Goal: Task Accomplishment & Management: Complete application form

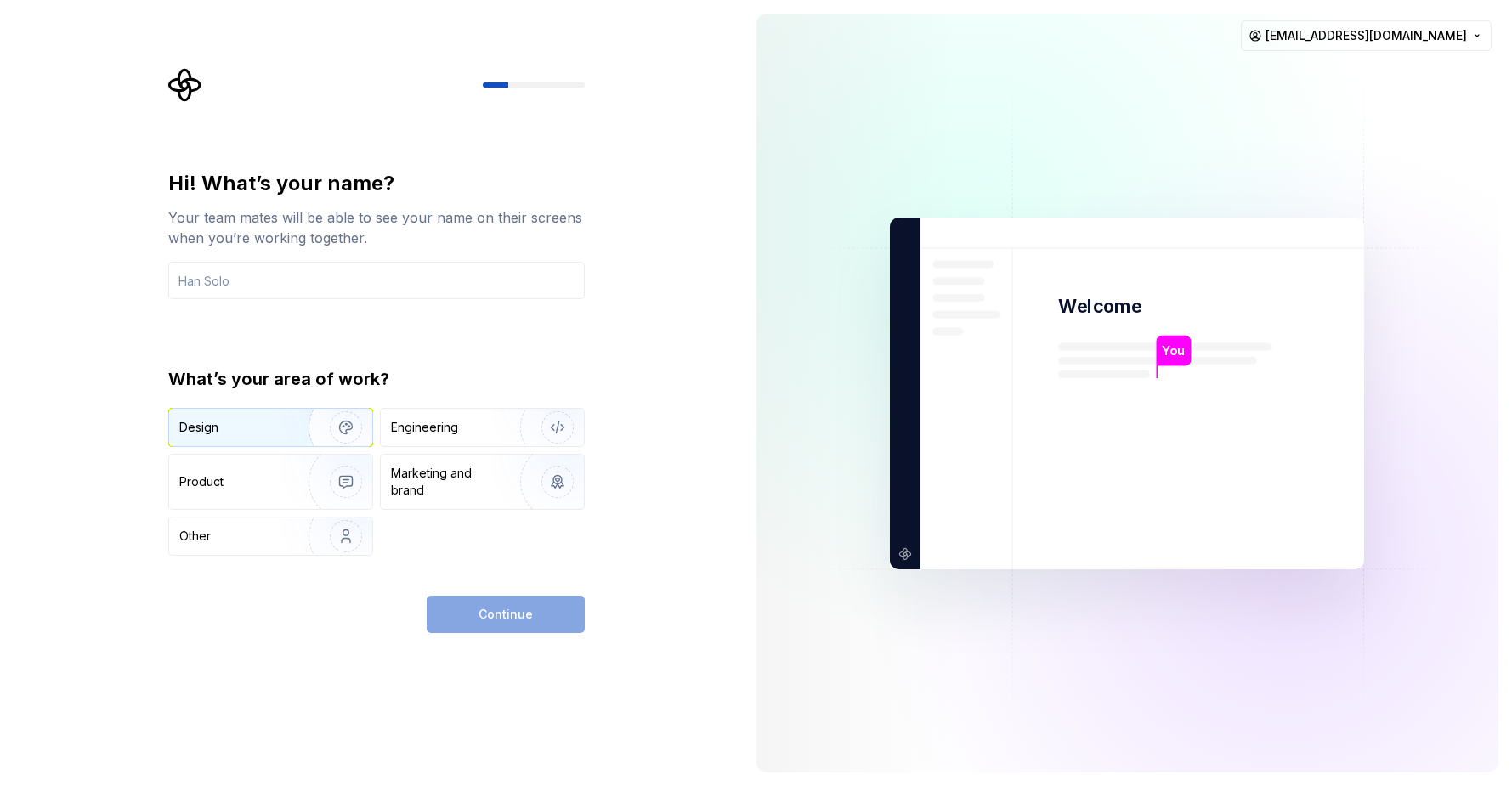
click at [276, 425] on div "Design" at bounding box center [233, 428] width 107 height 17
click at [433, 426] on div "Engineering" at bounding box center [425, 428] width 68 height 17
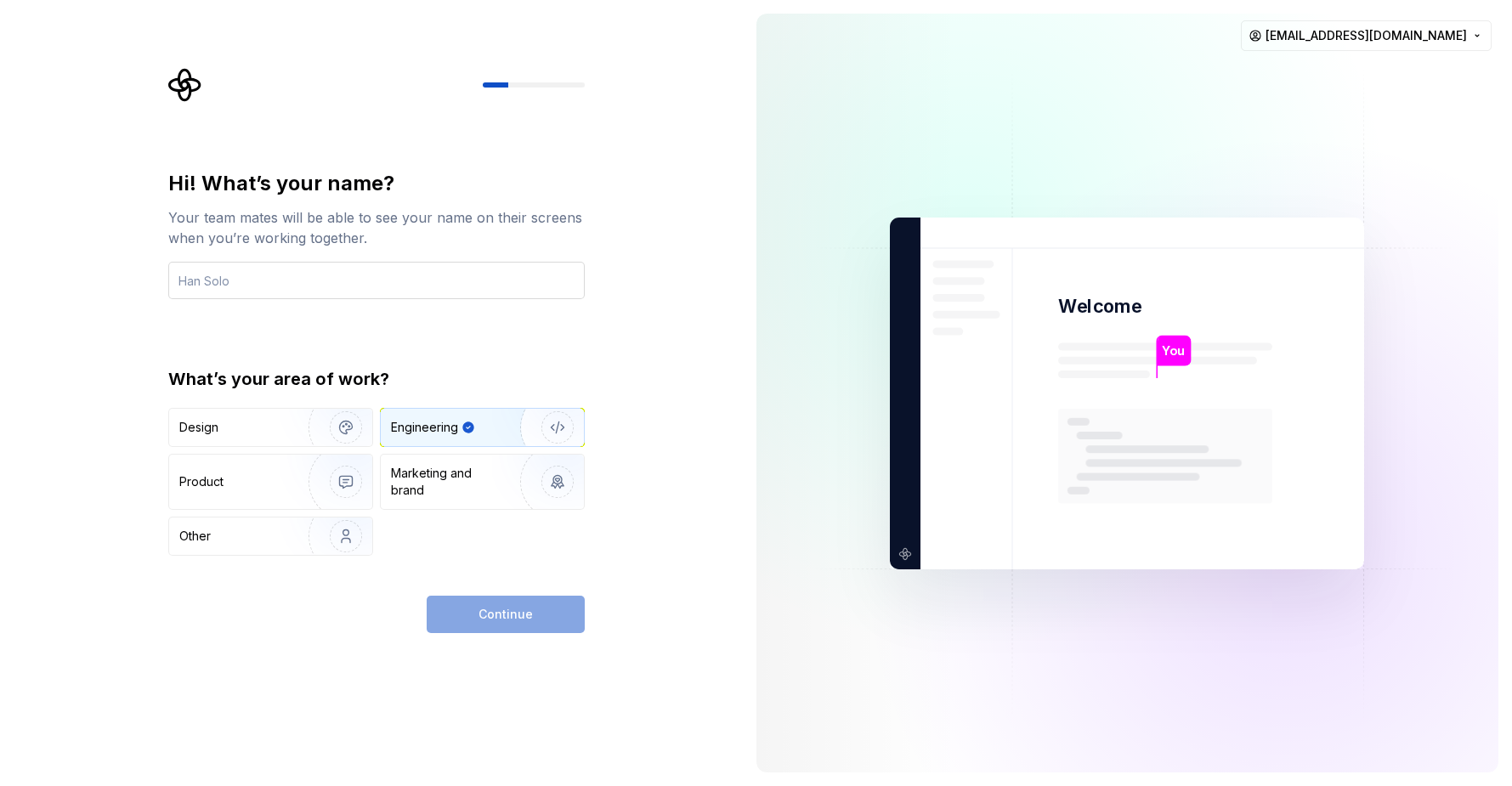
click at [322, 276] on input "text" at bounding box center [376, 280] width 416 height 38
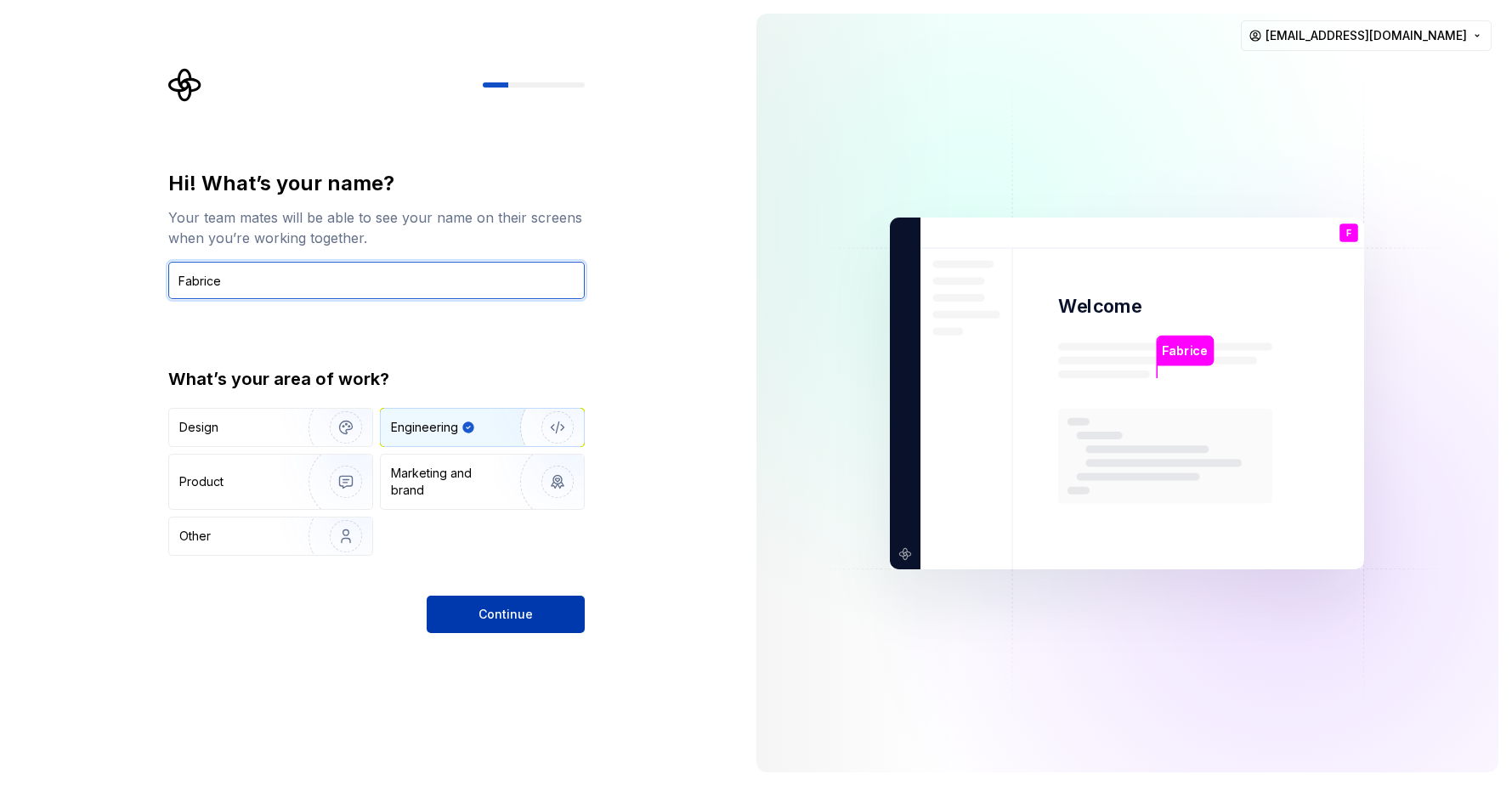
type input "Fabrice"
click at [477, 606] on button "Continue" at bounding box center [506, 614] width 159 height 38
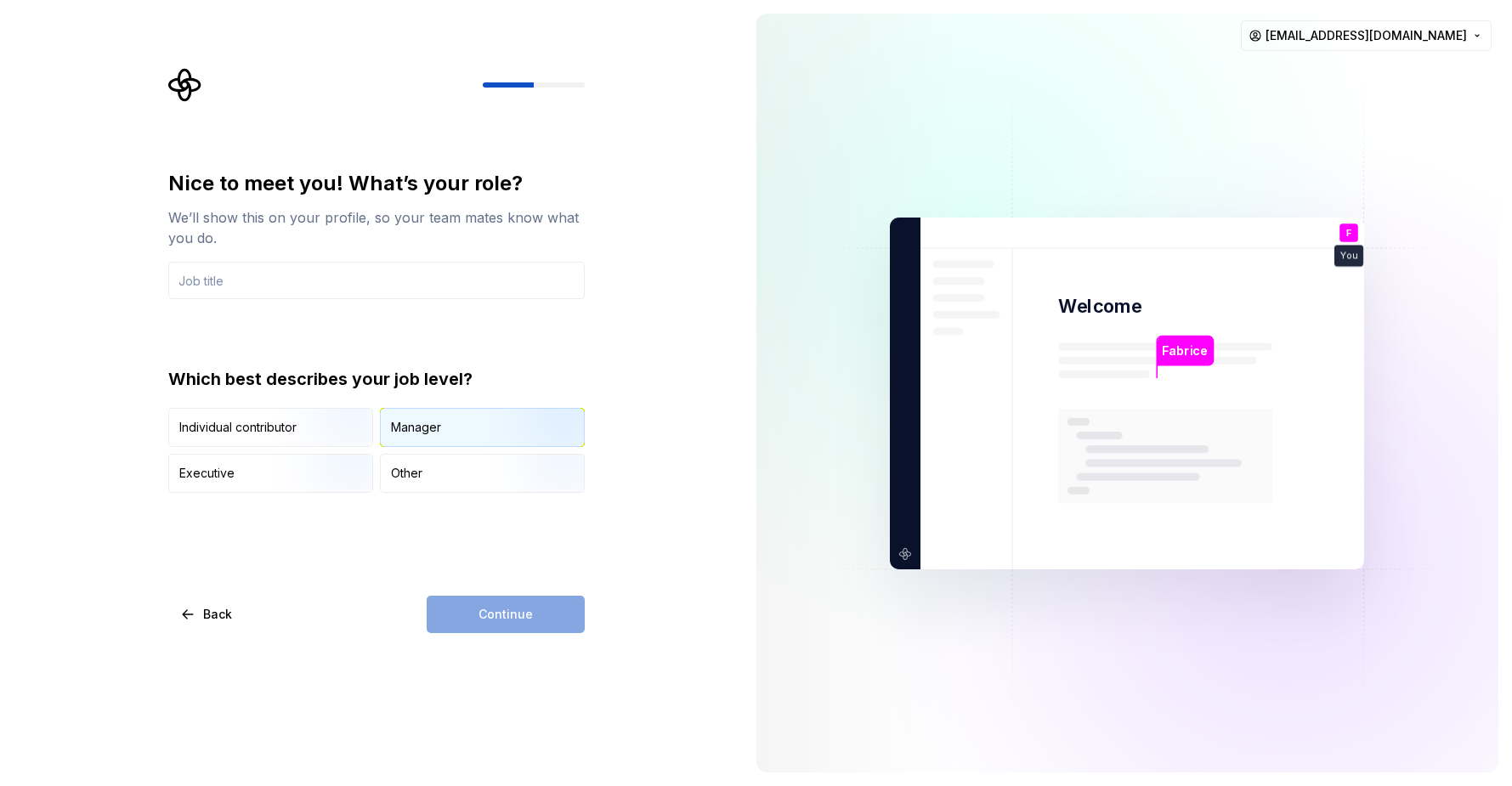
click at [426, 429] on div "Manager" at bounding box center [416, 428] width 50 height 17
click at [472, 602] on div "Continue" at bounding box center [506, 614] width 159 height 38
click at [375, 284] on input "text" at bounding box center [376, 280] width 416 height 38
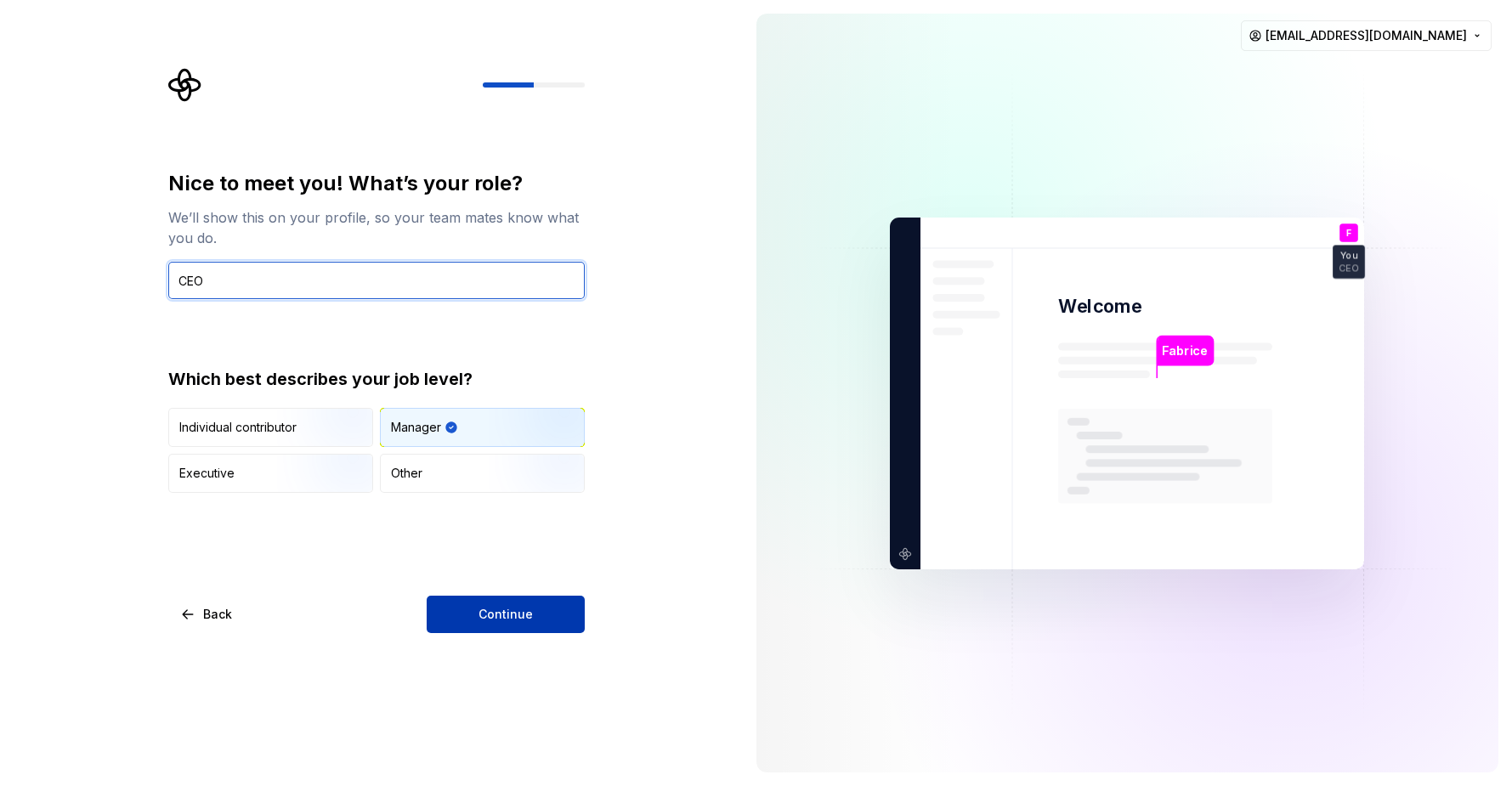
type input "CEO"
click at [469, 609] on button "Continue" at bounding box center [506, 614] width 159 height 38
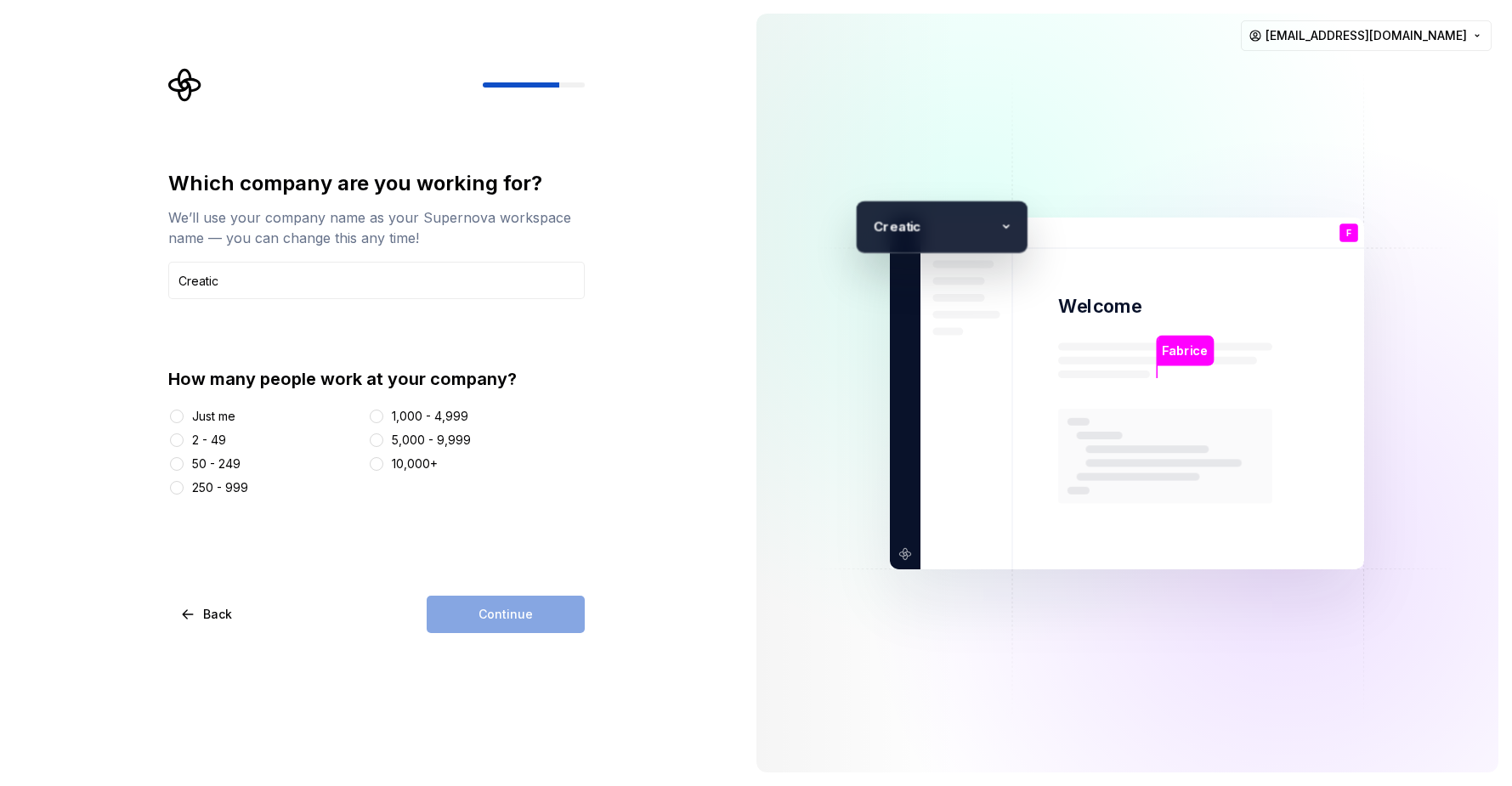
type input "Creatic"
click at [176, 440] on button "2 - 49" at bounding box center [176, 440] width 13 height 13
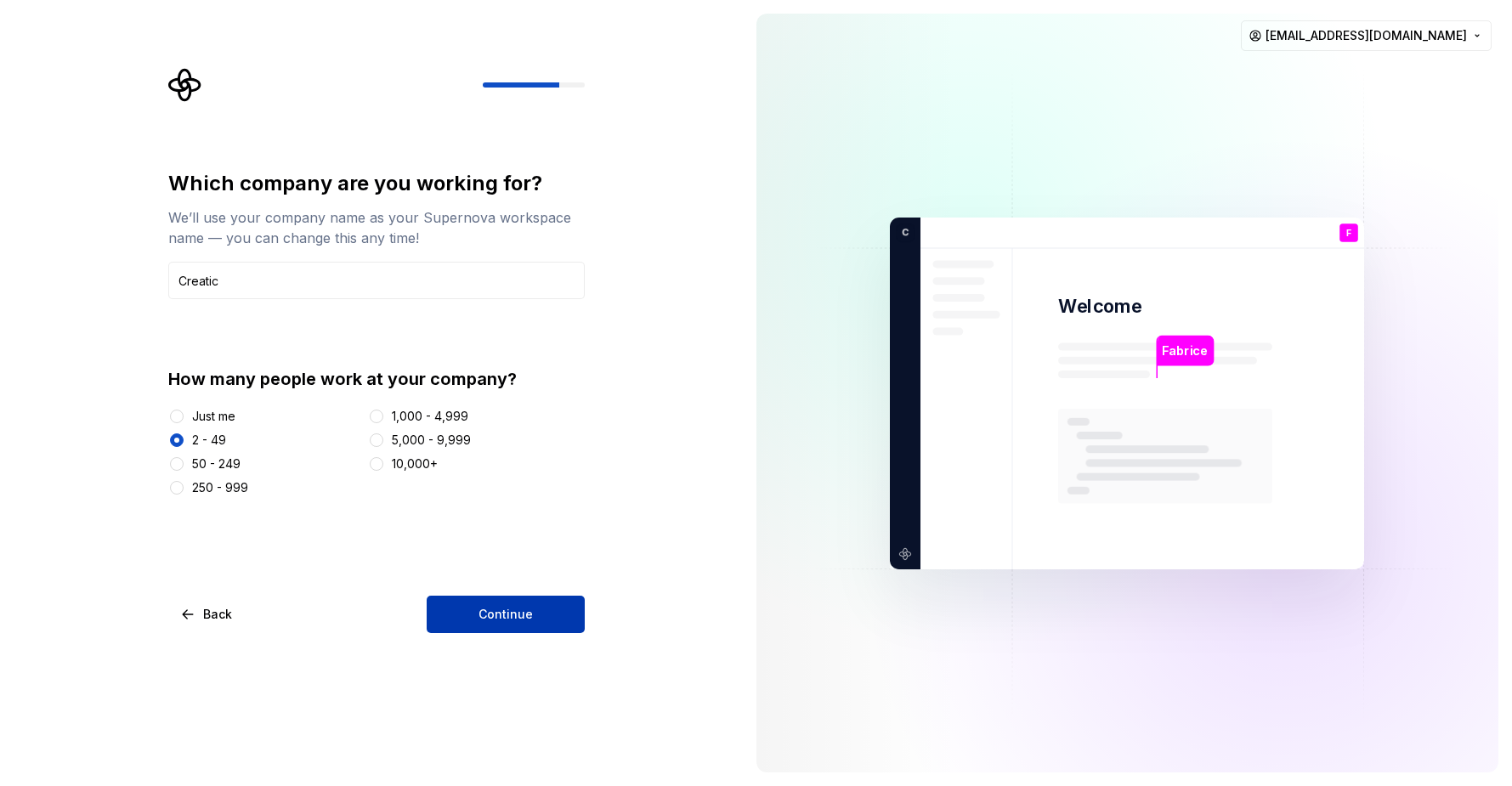
click at [461, 608] on button "Continue" at bounding box center [506, 614] width 159 height 38
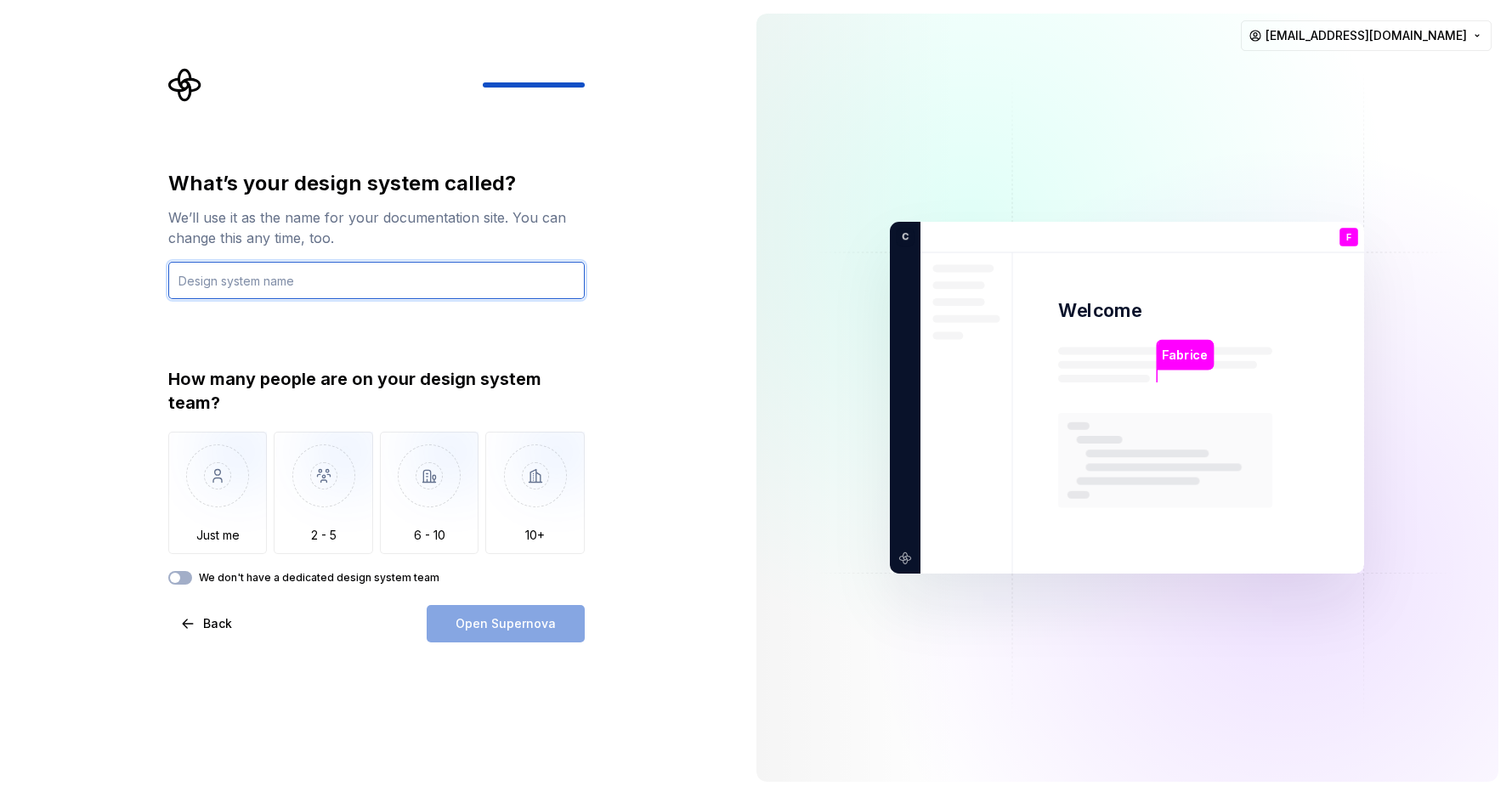
click at [346, 273] on input "text" at bounding box center [376, 280] width 416 height 38
click at [244, 474] on img "button" at bounding box center [218, 488] width 99 height 113
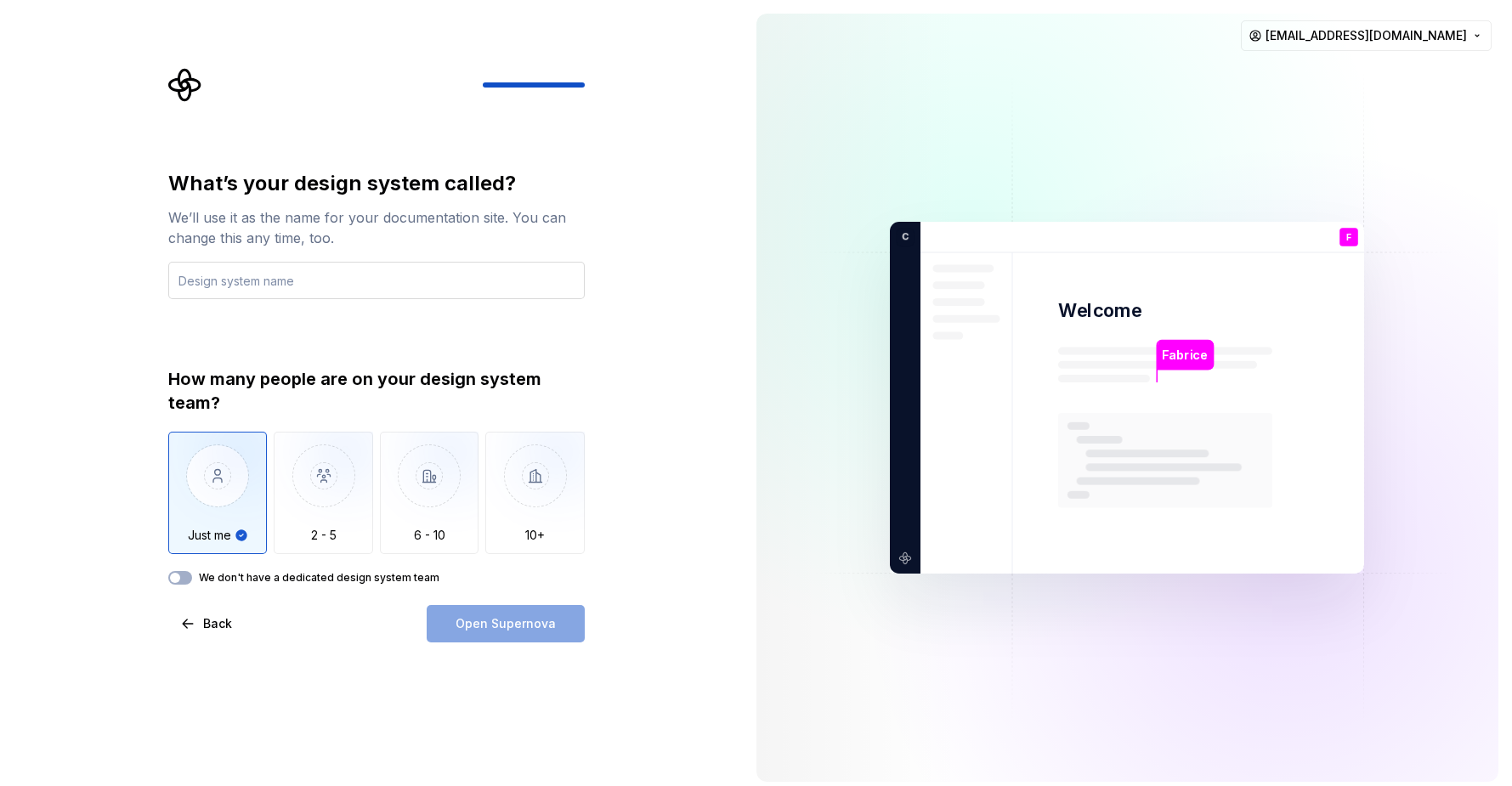
click at [272, 277] on input "text" at bounding box center [376, 280] width 416 height 38
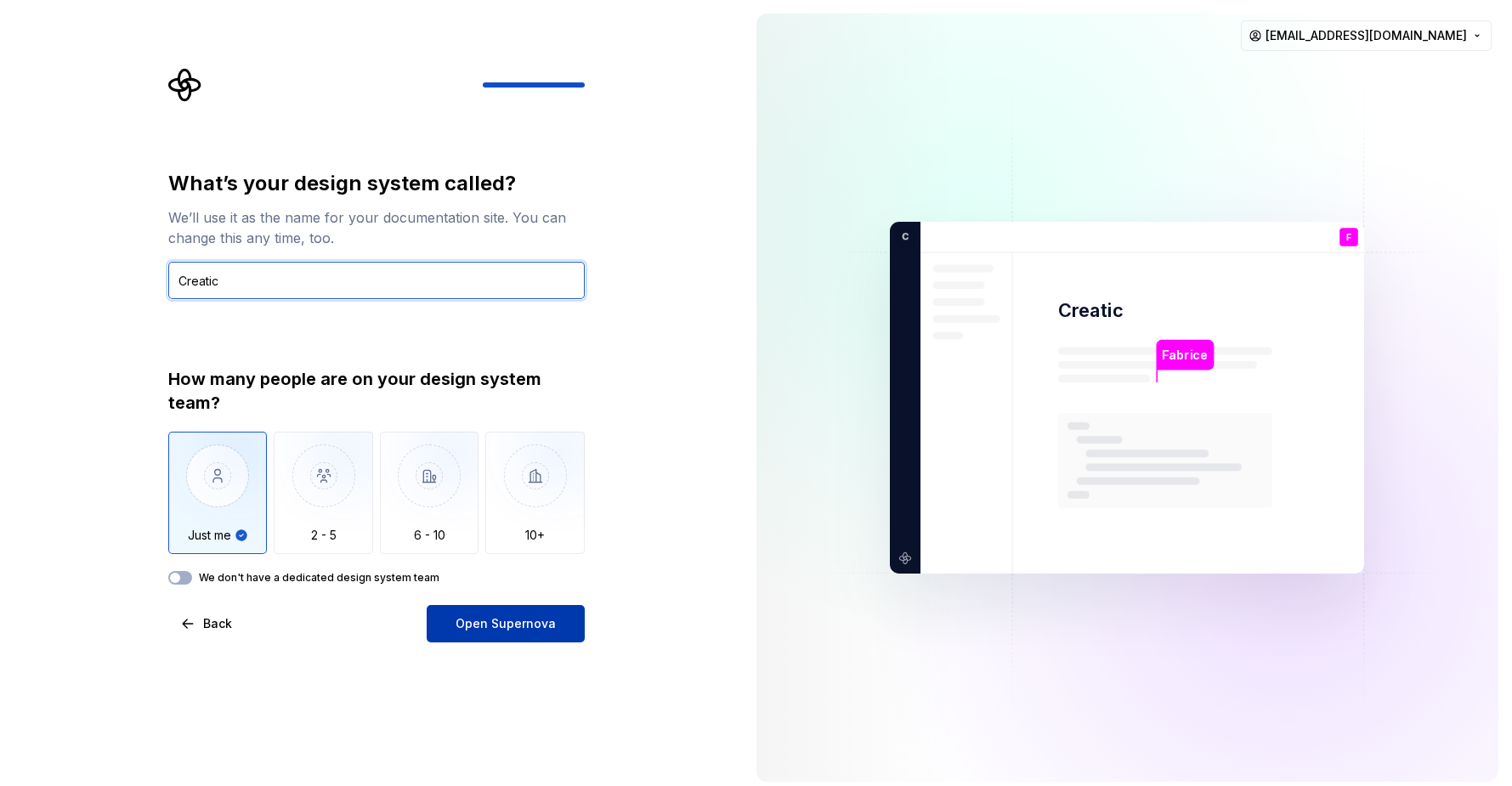
type input "Creatic"
click at [472, 634] on button "Open Supernova" at bounding box center [506, 624] width 159 height 38
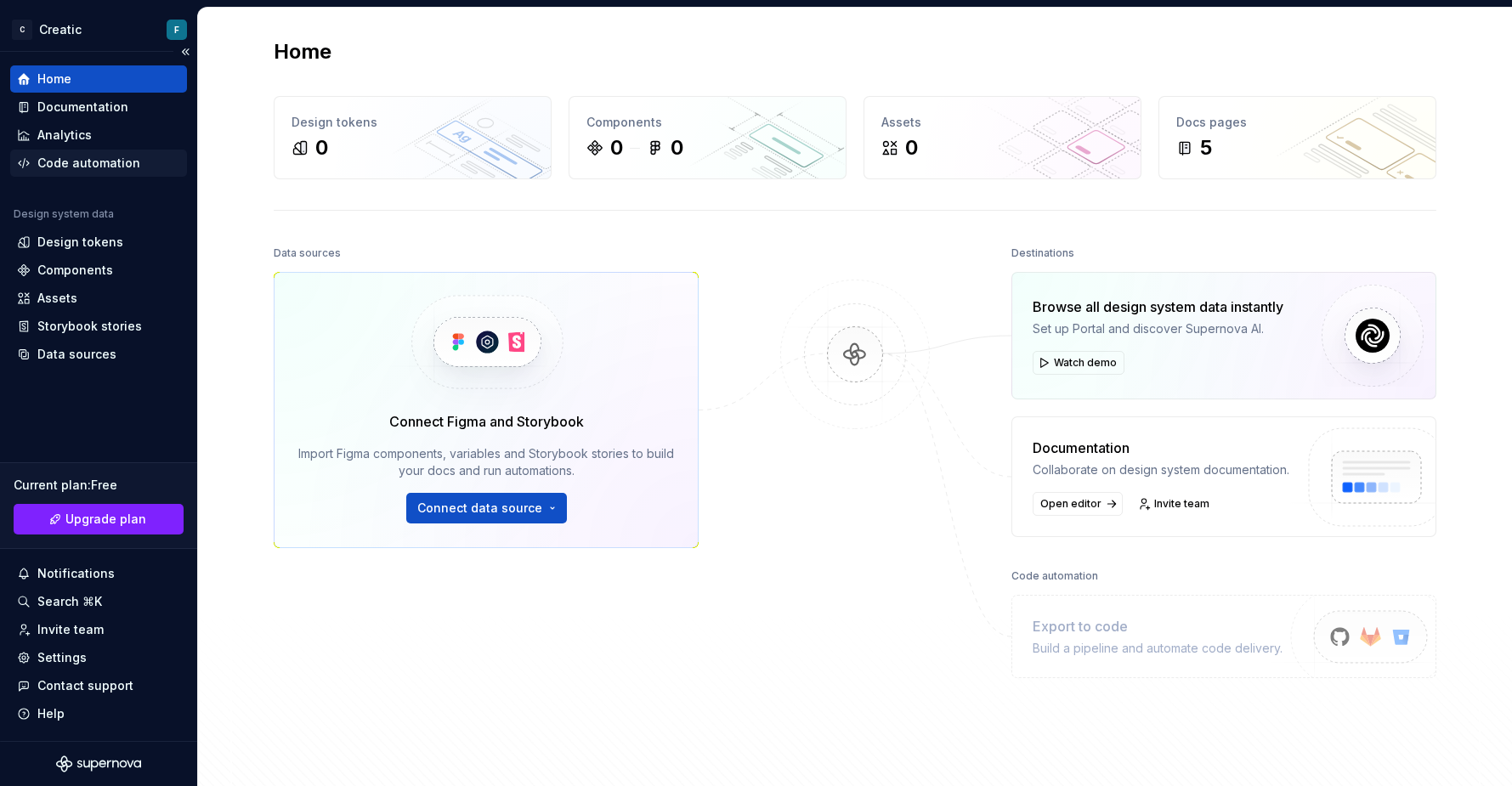
click at [86, 162] on div "Code automation" at bounding box center [89, 163] width 103 height 17
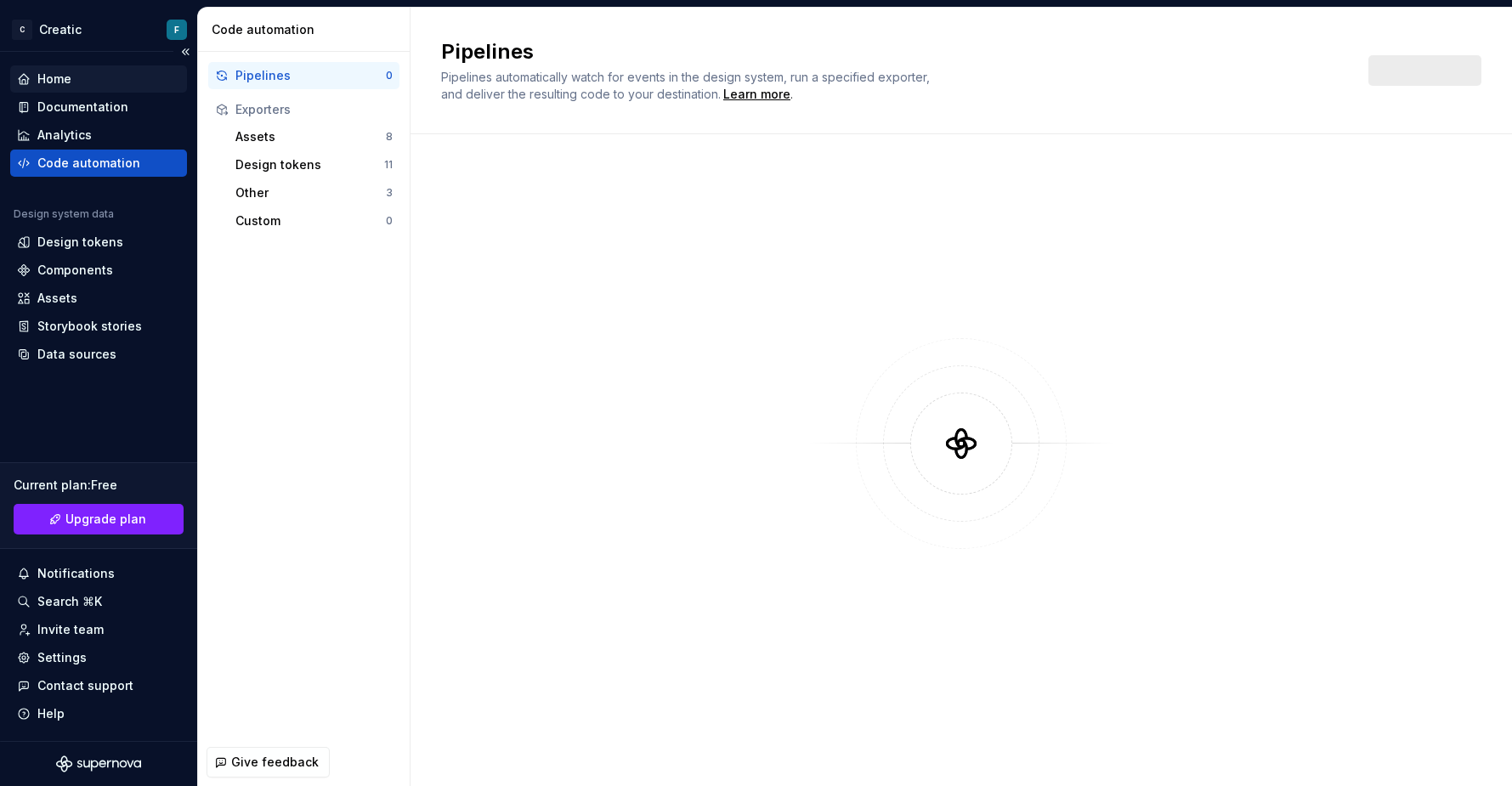
click at [73, 81] on div "Home" at bounding box center [98, 79] width 163 height 17
